Goal: Task Accomplishment & Management: Complete application form

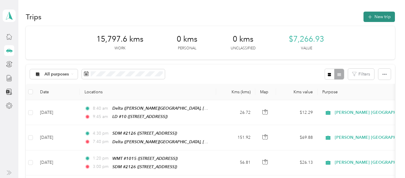
click at [379, 16] on button "New trip" at bounding box center [379, 17] width 31 height 10
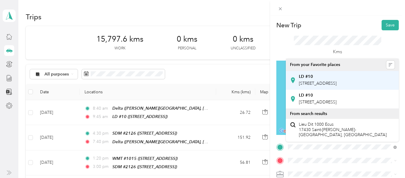
click at [310, 86] on span "[STREET_ADDRESS]" at bounding box center [318, 83] width 38 height 5
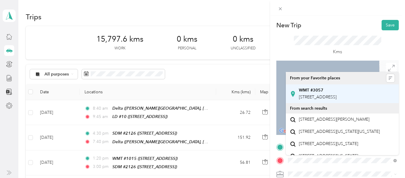
click at [310, 99] on div "WMT #3057 [STREET_ADDRESS]" at bounding box center [318, 94] width 38 height 12
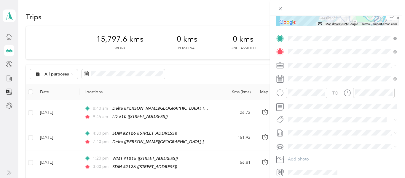
scroll to position [109, 0]
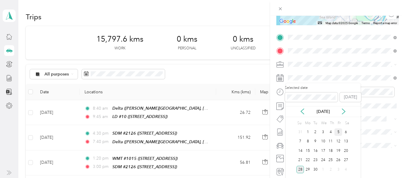
click at [339, 133] on div "5" at bounding box center [339, 131] width 8 height 7
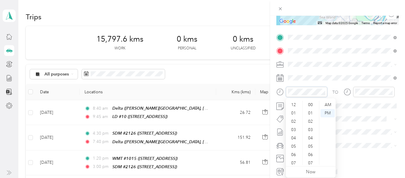
scroll to position [36, 0]
click at [295, 152] on div "10" at bounding box center [294, 152] width 14 height 8
click at [311, 104] on div "30" at bounding box center [311, 104] width 14 height 8
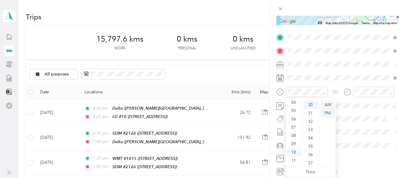
click at [331, 104] on div "AM" at bounding box center [328, 105] width 14 height 8
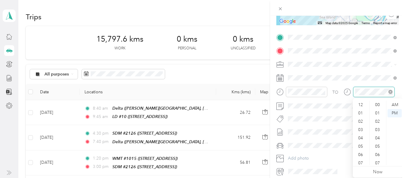
scroll to position [434, 0]
click at [362, 159] on div "11" at bounding box center [361, 160] width 14 height 8
click at [378, 118] on div "25" at bounding box center [378, 116] width 14 height 8
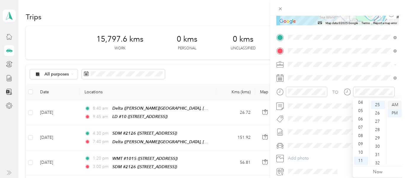
click at [398, 105] on div "AM" at bounding box center [395, 105] width 14 height 8
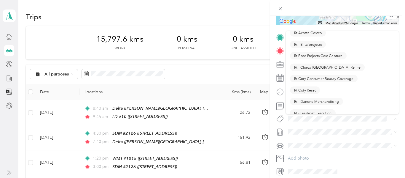
scroll to position [372, 0]
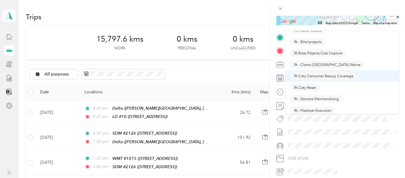
click at [326, 76] on span "Rt Coty Consumer Beauty Coverage" at bounding box center [323, 75] width 59 height 5
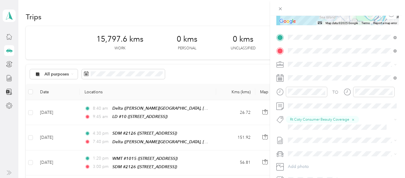
scroll to position [0, 0]
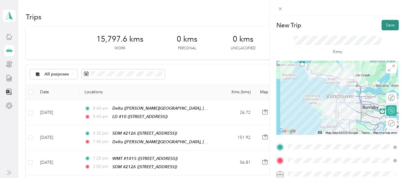
click at [389, 25] on button "Save" at bounding box center [390, 25] width 17 height 10
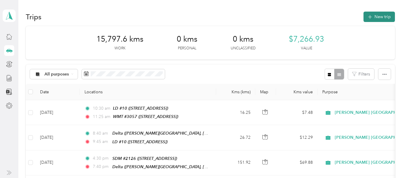
click at [387, 17] on button "New trip" at bounding box center [379, 17] width 31 height 10
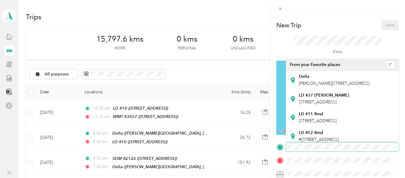
click at [294, 149] on span at bounding box center [342, 146] width 113 height 9
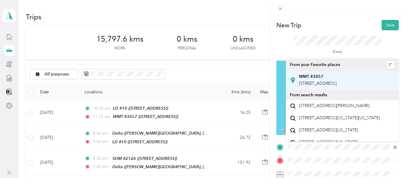
click at [325, 86] on span "[STREET_ADDRESS]" at bounding box center [318, 83] width 38 height 5
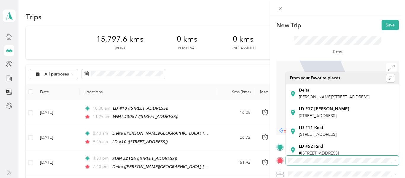
click at [303, 163] on span at bounding box center [342, 159] width 113 height 9
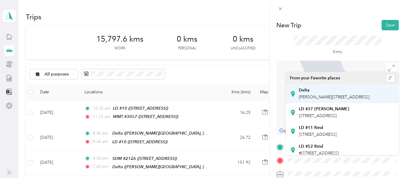
click at [310, 99] on span "[PERSON_NAME][STREET_ADDRESS]" at bounding box center [334, 96] width 71 height 5
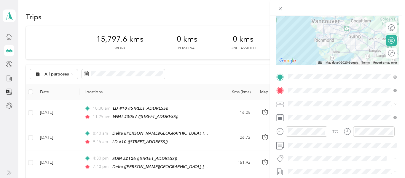
scroll to position [69, 0]
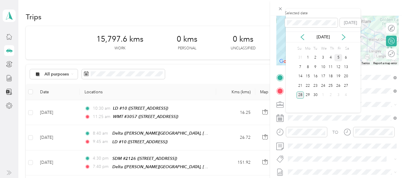
click at [339, 58] on div "5" at bounding box center [339, 57] width 8 height 7
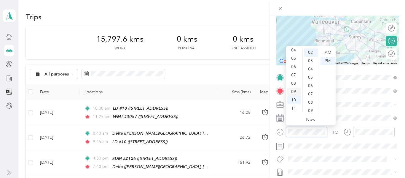
scroll to position [0, 0]
click at [295, 59] on div "01" at bounding box center [294, 61] width 14 height 8
click at [311, 78] on div "25" at bounding box center [311, 78] width 14 height 8
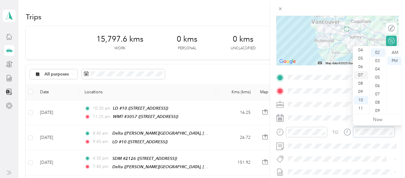
scroll to position [0, 0]
click at [359, 66] on div "02" at bounding box center [361, 69] width 14 height 8
click at [377, 98] on div "35" at bounding box center [378, 97] width 14 height 8
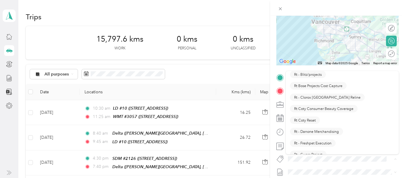
scroll to position [379, 0]
click at [334, 109] on span "Rt Coty Consumer Beauty Coverage" at bounding box center [323, 108] width 59 height 5
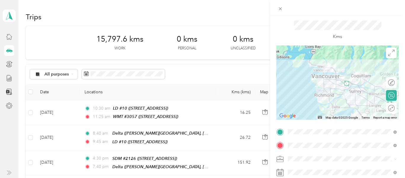
scroll to position [0, 0]
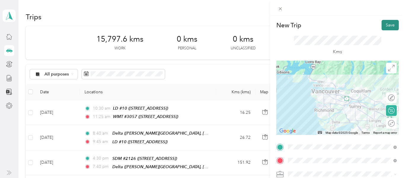
click at [393, 24] on button "Save" at bounding box center [390, 25] width 17 height 10
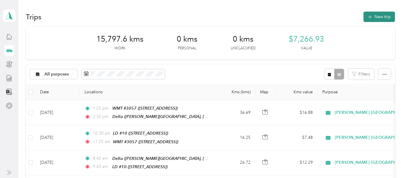
click at [379, 16] on button "New trip" at bounding box center [379, 17] width 31 height 10
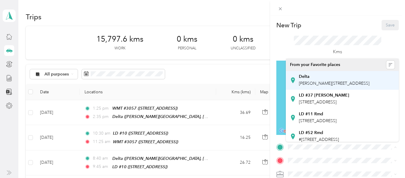
click at [313, 86] on span "[PERSON_NAME][STREET_ADDRESS]" at bounding box center [334, 83] width 71 height 5
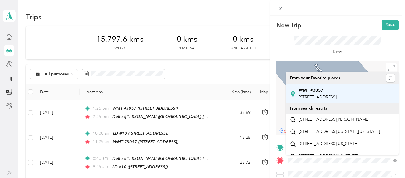
click at [303, 99] on span "[STREET_ADDRESS]" at bounding box center [318, 96] width 38 height 5
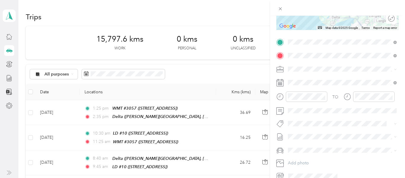
scroll to position [106, 0]
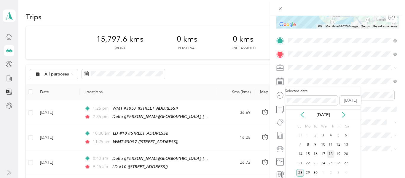
click at [332, 155] on div "18" at bounding box center [331, 153] width 8 height 7
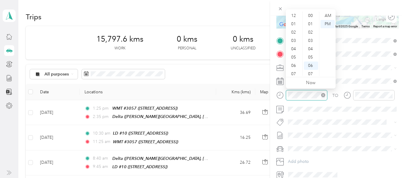
scroll to position [36, 0]
click at [293, 22] on div "05" at bounding box center [294, 22] width 14 height 8
click at [312, 37] on div "55" at bounding box center [311, 38] width 14 height 8
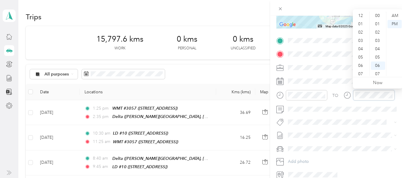
scroll to position [36, 0]
click at [360, 38] on div "07" at bounding box center [361, 38] width 14 height 8
click at [378, 15] on div "00" at bounding box center [378, 16] width 14 height 8
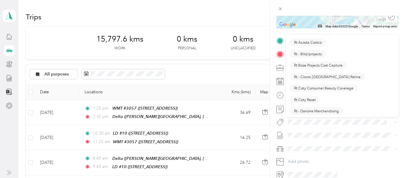
scroll to position [366, 0]
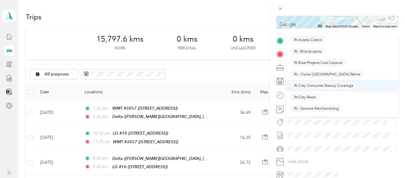
click at [340, 85] on span "Rt Coty Consumer Beauty Coverage" at bounding box center [323, 85] width 59 height 5
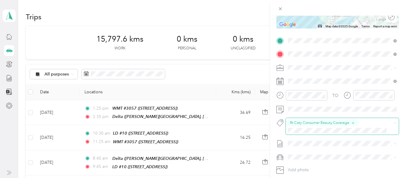
scroll to position [0, 0]
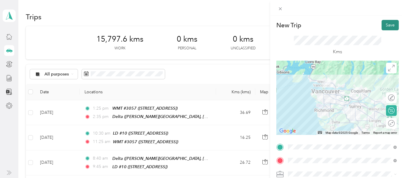
click at [387, 26] on button "Save" at bounding box center [390, 25] width 17 height 10
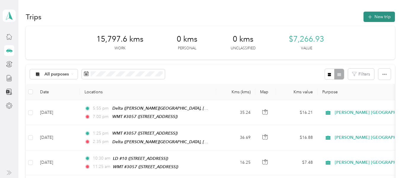
click at [380, 16] on button "New trip" at bounding box center [379, 17] width 31 height 10
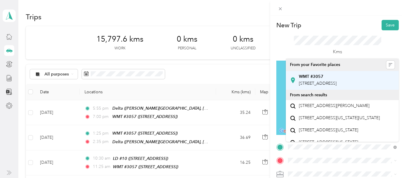
click at [318, 86] on span "[STREET_ADDRESS]" at bounding box center [318, 83] width 38 height 5
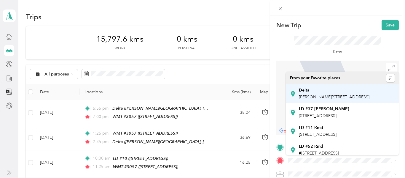
click at [311, 94] on span "[PERSON_NAME][STREET_ADDRESS]" at bounding box center [334, 96] width 71 height 5
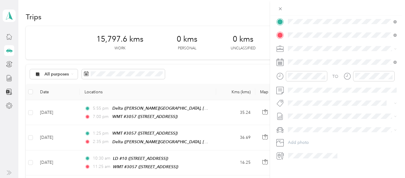
scroll to position [129, 0]
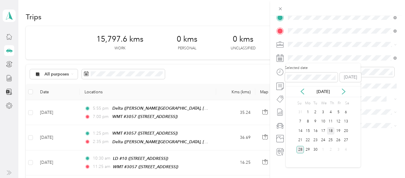
click at [330, 131] on div "18" at bounding box center [331, 130] width 8 height 7
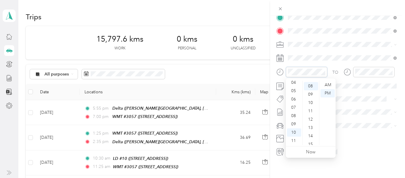
scroll to position [66, 0]
click at [295, 124] on div "09" at bounding box center [294, 124] width 14 height 8
click at [311, 119] on div "25" at bounding box center [311, 121] width 14 height 8
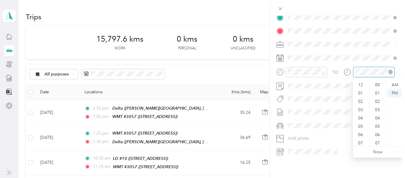
scroll to position [36, 0]
click at [362, 131] on div "10" at bounding box center [361, 132] width 14 height 8
click at [379, 102] on div "30" at bounding box center [378, 101] width 14 height 8
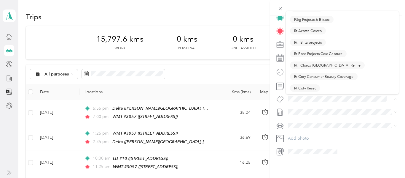
scroll to position [353, 0]
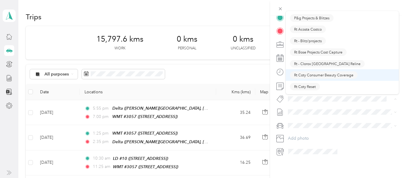
click at [325, 76] on span "Rt Coty Consumer Beauty Coverage" at bounding box center [323, 74] width 59 height 5
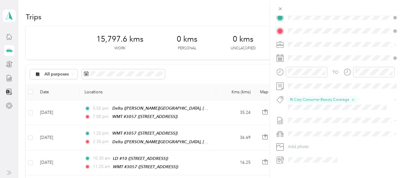
scroll to position [0, 0]
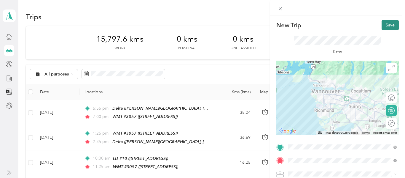
click at [389, 27] on button "Save" at bounding box center [390, 25] width 17 height 10
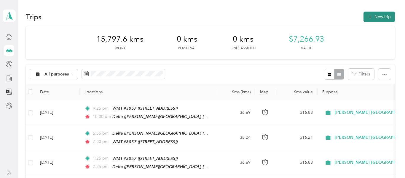
click at [388, 15] on button "New trip" at bounding box center [379, 17] width 31 height 10
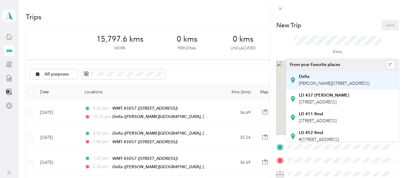
click at [315, 86] on div "Delta [PERSON_NAME][STREET_ADDRESS]" at bounding box center [334, 80] width 71 height 12
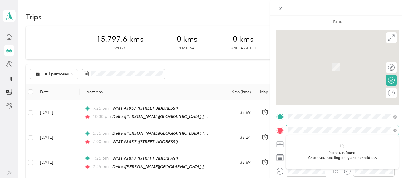
scroll to position [31, 0]
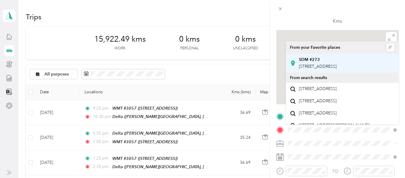
click at [337, 69] on span "[STREET_ADDRESS]" at bounding box center [318, 66] width 38 height 5
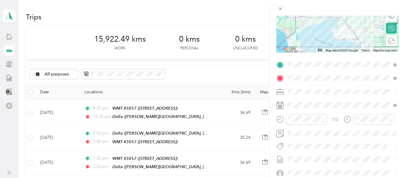
scroll to position [83, 0]
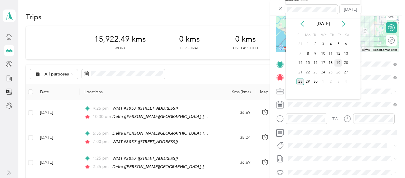
click at [338, 64] on div "19" at bounding box center [339, 62] width 8 height 7
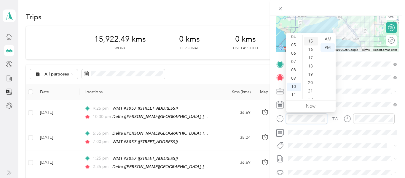
scroll to position [123, 0]
click at [311, 80] on div "20" at bounding box center [311, 82] width 14 height 8
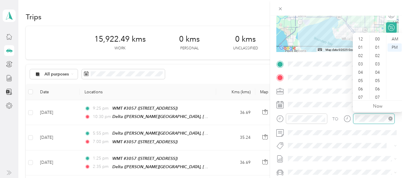
scroll to position [36, 0]
click at [361, 95] on div "11" at bounding box center [361, 95] width 14 height 8
click at [378, 61] on div "10" at bounding box center [378, 61] width 14 height 8
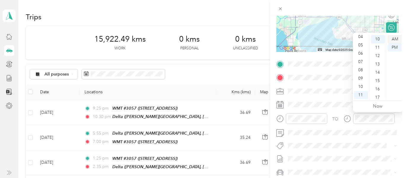
click at [397, 38] on div "AM" at bounding box center [395, 39] width 14 height 8
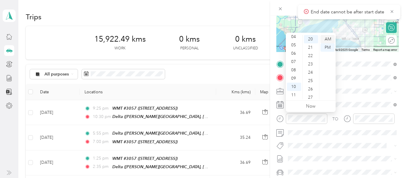
click at [329, 41] on div "AM" at bounding box center [328, 39] width 14 height 8
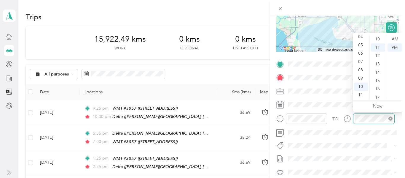
scroll to position [91, 0]
click at [360, 97] on div "11" at bounding box center [361, 95] width 14 height 8
click at [378, 63] on div "10" at bounding box center [378, 63] width 14 height 8
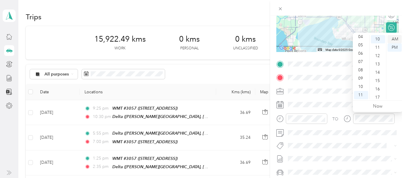
click at [393, 38] on div "AM" at bounding box center [395, 39] width 14 height 8
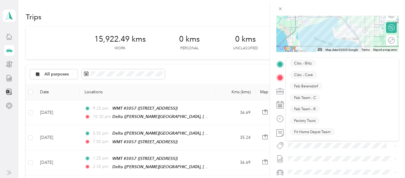
scroll to position [93, 0]
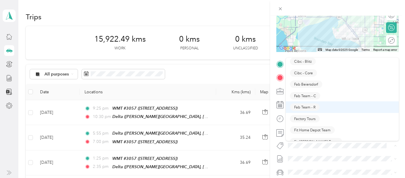
click at [312, 106] on span "Fab Team - R" at bounding box center [304, 106] width 21 height 5
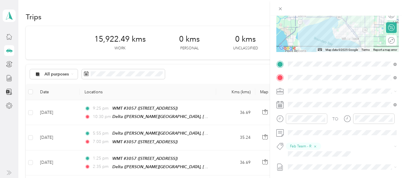
scroll to position [0, 0]
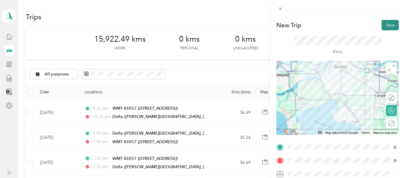
click at [389, 26] on button "Save" at bounding box center [390, 25] width 17 height 10
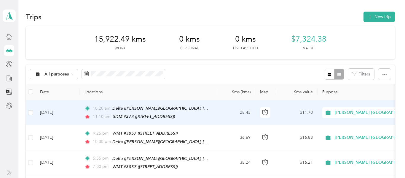
click at [213, 110] on td "10:20 am Delta ([PERSON_NAME][GEOGRAPHIC_DATA]) 11:10 am SDM #273 ([STREET_ADDR…" at bounding box center [148, 112] width 136 height 25
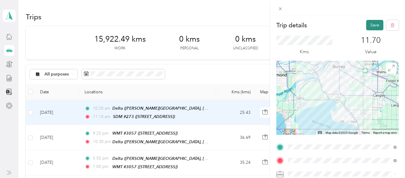
click at [374, 26] on button "Save" at bounding box center [374, 25] width 17 height 10
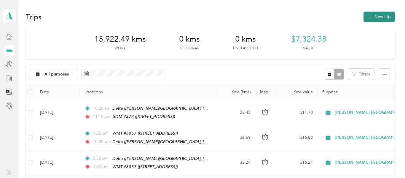
click at [381, 17] on button "New trip" at bounding box center [379, 17] width 31 height 10
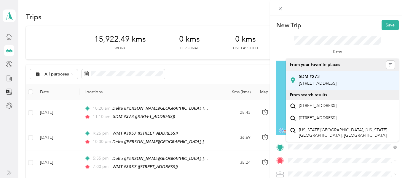
click at [337, 85] on span "[STREET_ADDRESS]" at bounding box center [318, 83] width 38 height 5
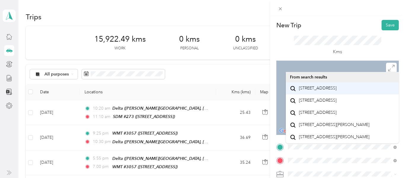
click at [325, 91] on span "[STREET_ADDRESS]" at bounding box center [318, 87] width 38 height 5
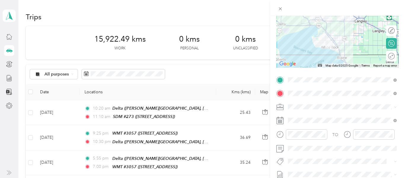
scroll to position [65, 0]
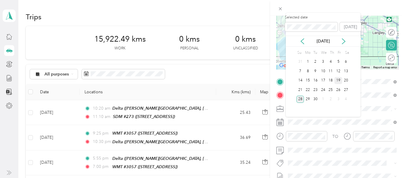
click at [338, 80] on div "19" at bounding box center [339, 80] width 8 height 7
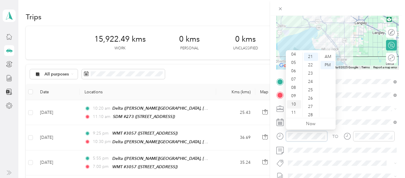
scroll to position [0, 0]
click at [294, 57] on div "12" at bounding box center [294, 57] width 14 height 8
click at [310, 105] on div "10" at bounding box center [311, 107] width 14 height 8
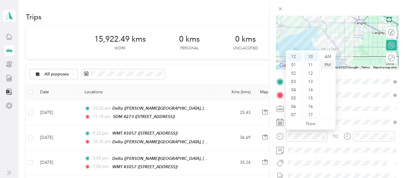
click at [330, 64] on div "PM" at bounding box center [328, 65] width 14 height 8
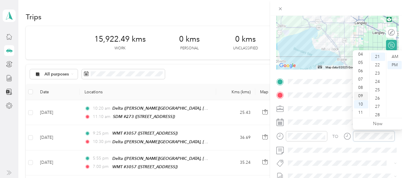
scroll to position [0, 0]
click at [362, 58] on div "12" at bounding box center [361, 57] width 14 height 8
click at [376, 94] on div "50" at bounding box center [378, 94] width 14 height 8
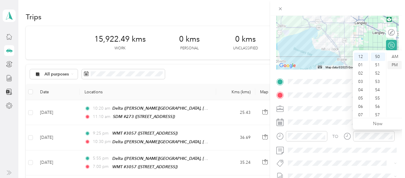
click at [394, 66] on div "PM" at bounding box center [395, 65] width 14 height 8
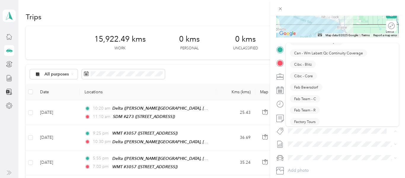
scroll to position [78, 0]
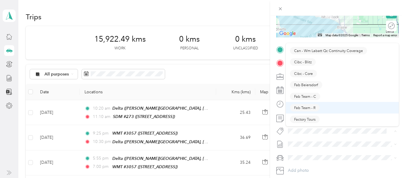
click at [308, 107] on span "Fab Team - R" at bounding box center [304, 107] width 21 height 5
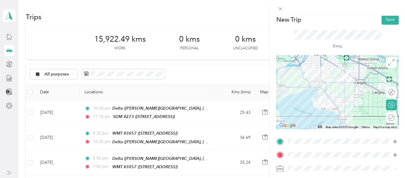
scroll to position [0, 0]
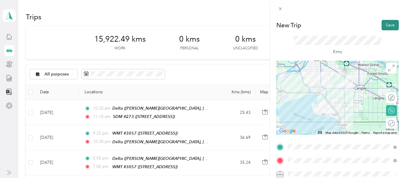
click at [390, 24] on button "Save" at bounding box center [390, 25] width 17 height 10
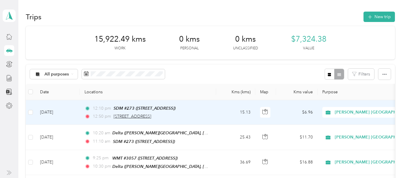
click at [141, 117] on span "[STREET_ADDRESS]" at bounding box center [133, 116] width 38 height 5
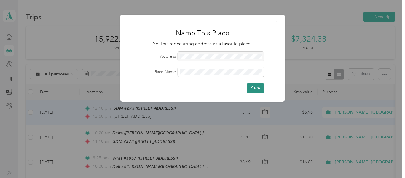
click at [256, 88] on button "Save" at bounding box center [255, 88] width 17 height 10
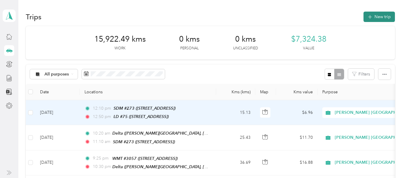
click at [378, 17] on button "New trip" at bounding box center [379, 17] width 31 height 10
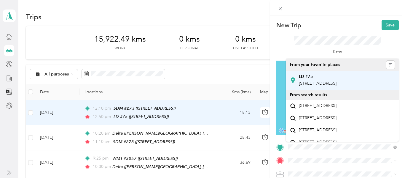
click at [337, 85] on span "[STREET_ADDRESS]" at bounding box center [318, 83] width 38 height 5
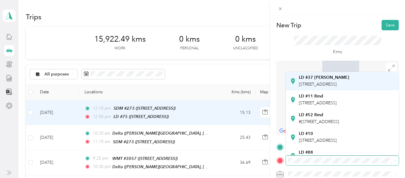
scroll to position [30, 0]
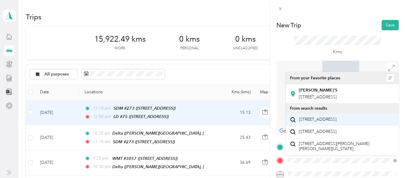
click at [327, 122] on span "[STREET_ADDRESS]" at bounding box center [318, 119] width 38 height 5
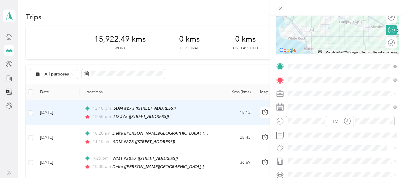
scroll to position [82, 0]
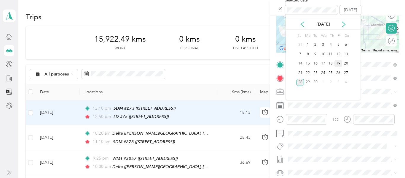
click at [339, 64] on div "19" at bounding box center [339, 63] width 8 height 7
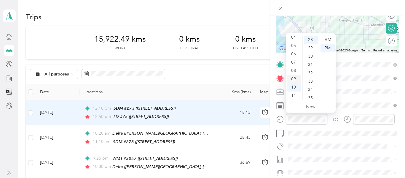
scroll to position [0, 0]
click at [295, 48] on div "01" at bounding box center [294, 48] width 14 height 8
click at [311, 59] on div "50" at bounding box center [311, 58] width 14 height 8
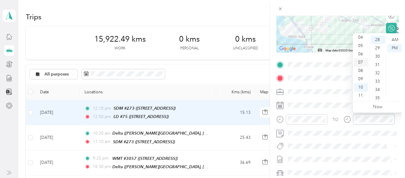
scroll to position [0, 0]
click at [360, 54] on div "02" at bounding box center [361, 56] width 14 height 8
click at [376, 59] on div "50" at bounding box center [378, 59] width 14 height 8
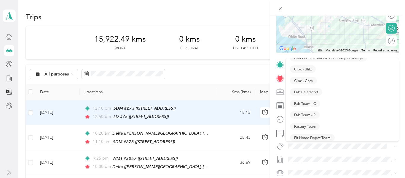
scroll to position [89, 0]
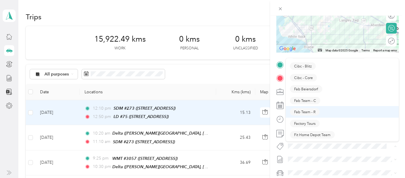
click at [304, 112] on span "Fab Team - R" at bounding box center [304, 111] width 21 height 5
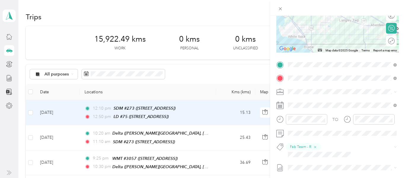
scroll to position [0, 0]
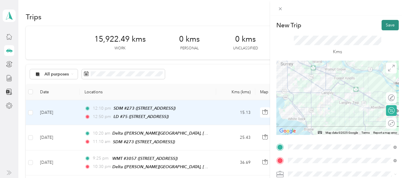
click at [393, 24] on button "Save" at bounding box center [390, 25] width 17 height 10
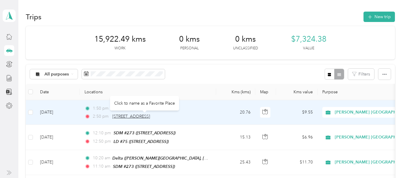
click at [138, 118] on span "[STREET_ADDRESS]" at bounding box center [131, 116] width 38 height 5
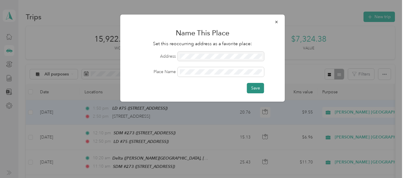
click at [253, 91] on button "Save" at bounding box center [255, 88] width 17 height 10
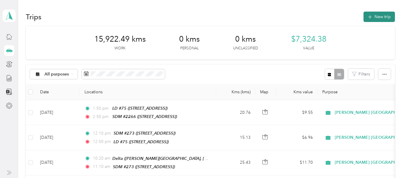
click at [381, 16] on button "New trip" at bounding box center [379, 17] width 31 height 10
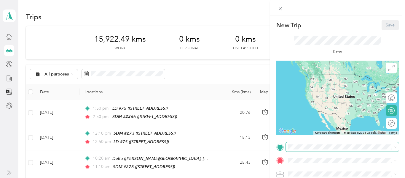
click at [308, 149] on span at bounding box center [342, 146] width 113 height 9
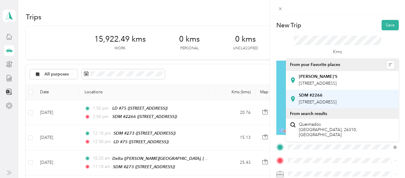
click at [337, 105] on div "SDM #2266 [STREET_ADDRESS]" at bounding box center [318, 99] width 38 height 12
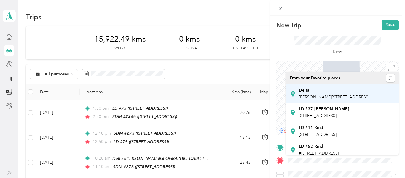
click at [317, 99] on div "Delta [PERSON_NAME][STREET_ADDRESS]" at bounding box center [334, 94] width 71 height 12
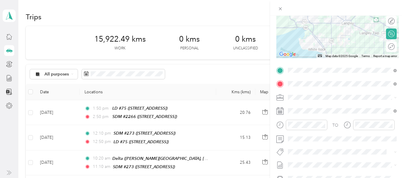
scroll to position [81, 0]
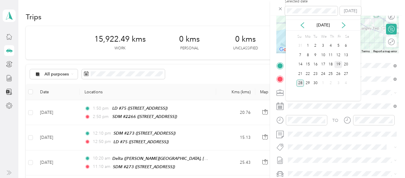
click at [338, 66] on div "19" at bounding box center [339, 64] width 8 height 7
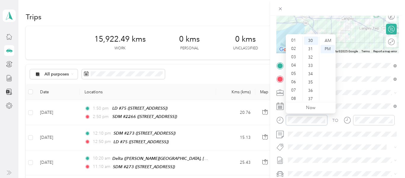
scroll to position [8, 0]
click at [295, 57] on div "03" at bounding box center [294, 57] width 14 height 8
click at [309, 66] on div "50" at bounding box center [311, 66] width 14 height 8
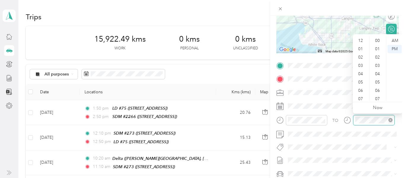
scroll to position [36, 0]
click at [360, 45] on div "05" at bounding box center [361, 46] width 14 height 8
click at [378, 40] on div "00" at bounding box center [378, 40] width 14 height 8
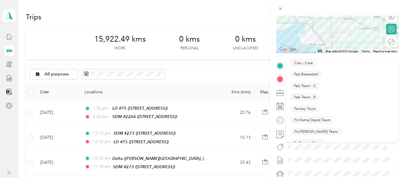
scroll to position [104, 0]
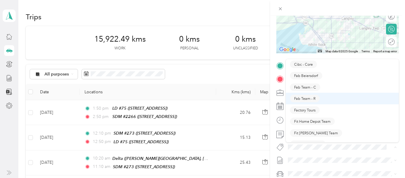
click at [308, 99] on span "Fab Team - R" at bounding box center [304, 98] width 21 height 5
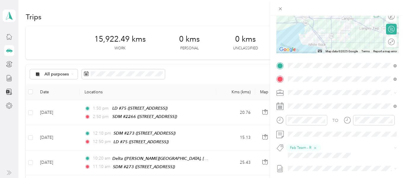
scroll to position [0, 0]
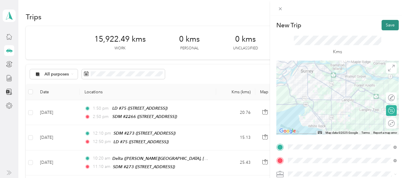
click at [389, 24] on button "Save" at bounding box center [390, 25] width 17 height 10
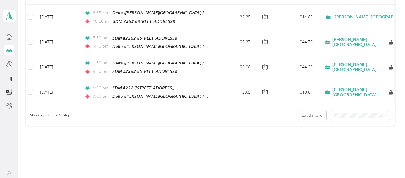
scroll to position [624, 0]
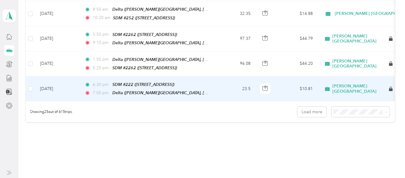
click at [305, 81] on td "$10.81" at bounding box center [297, 88] width 42 height 25
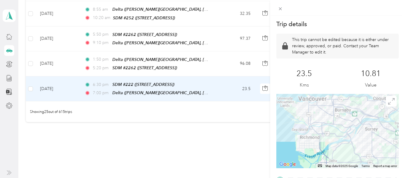
click at [8, 37] on div "Trip details This trip cannot be edited because it is either under review, appr…" at bounding box center [202, 89] width 405 height 178
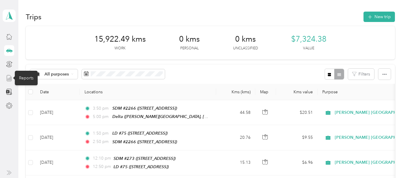
click at [9, 79] on line at bounding box center [9, 79] width 0 height 2
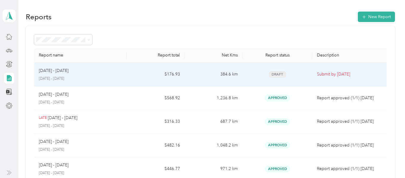
click at [333, 74] on p "Submit by [DATE]" at bounding box center [351, 74] width 68 height 7
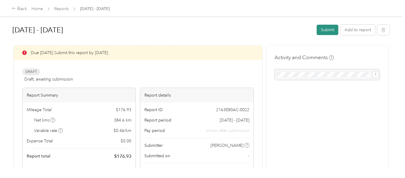
click at [332, 31] on button "Submit" at bounding box center [328, 30] width 22 height 10
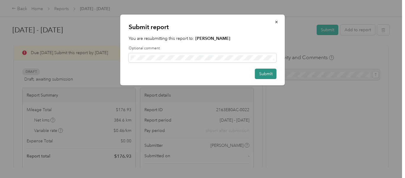
click at [264, 73] on button "Submit" at bounding box center [266, 74] width 22 height 10
